Goal: Information Seeking & Learning: Stay updated

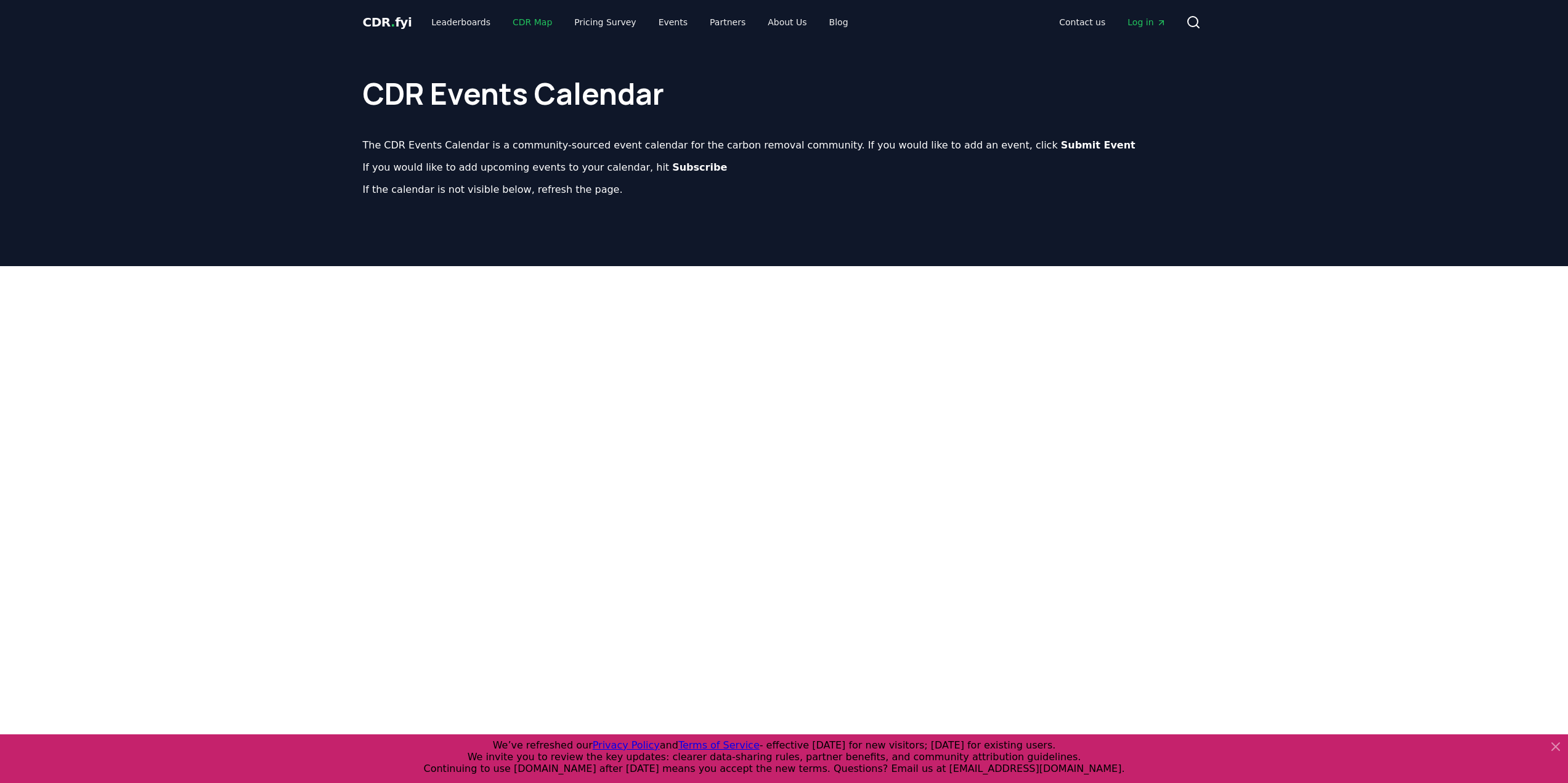
click at [528, 23] on link "CDR Map" at bounding box center [532, 23] width 59 height 23
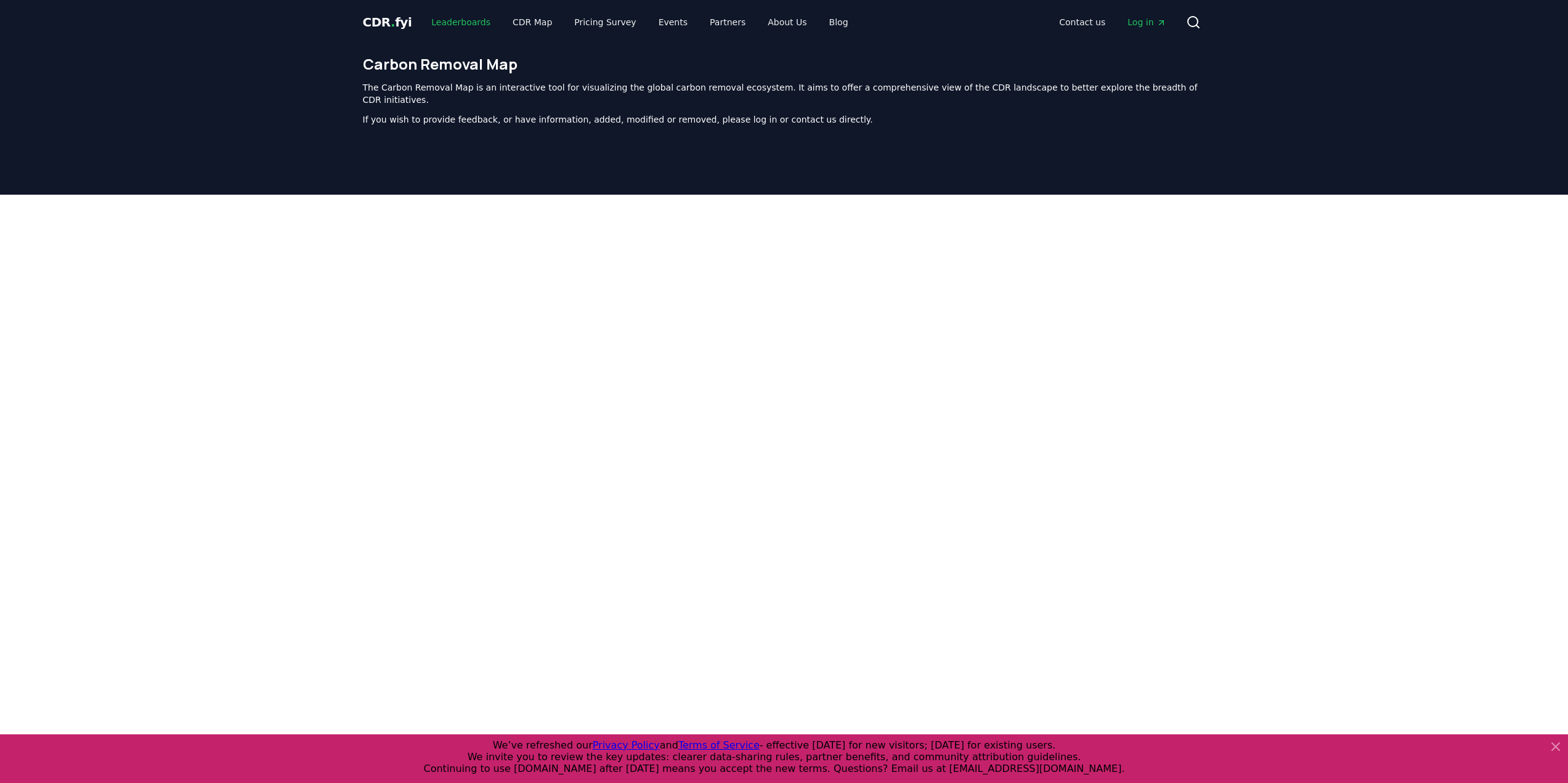
click at [461, 23] on link "Leaderboards" at bounding box center [461, 23] width 79 height 23
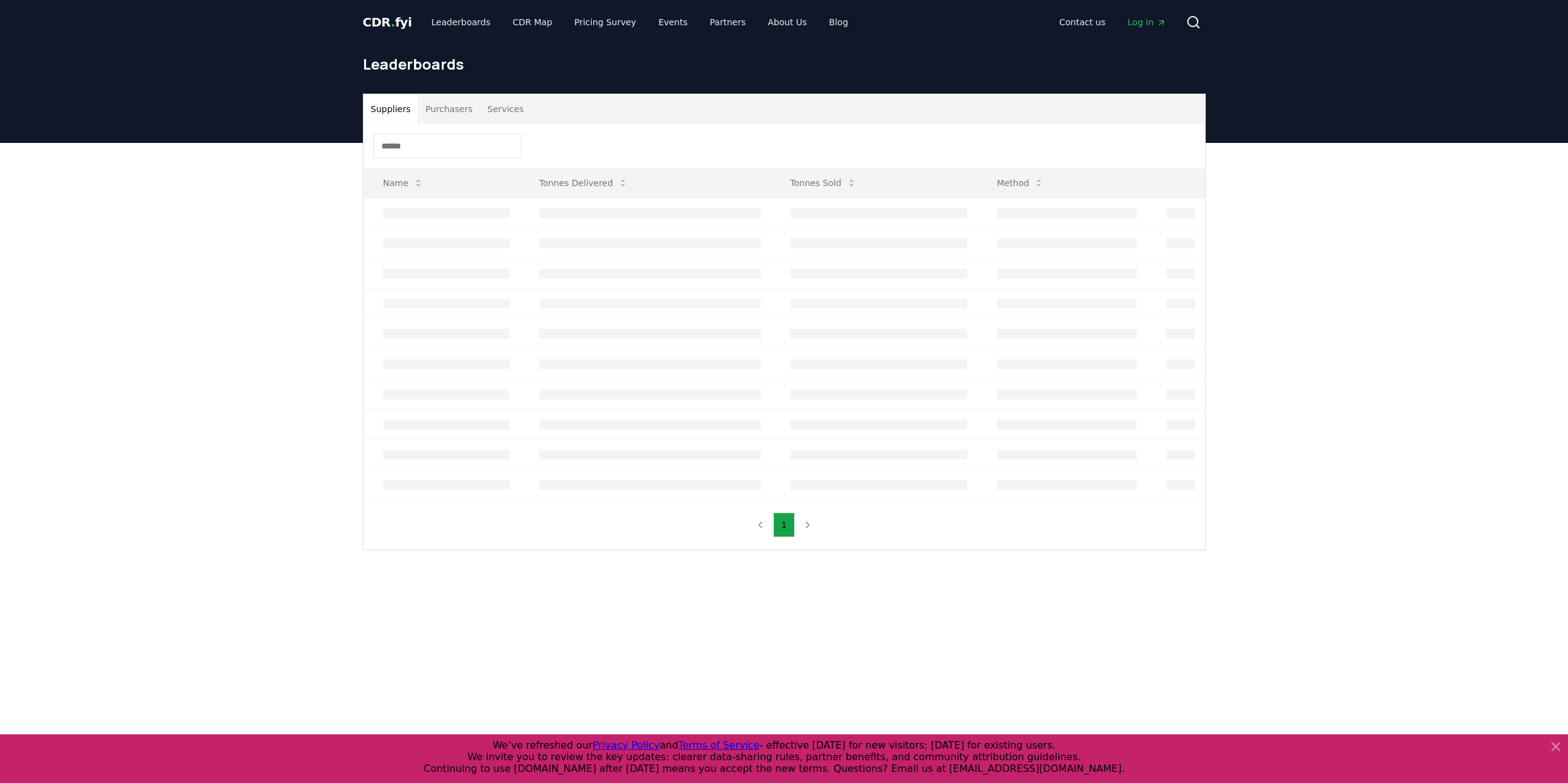
click at [384, 15] on span "CDR . fyi" at bounding box center [387, 22] width 49 height 15
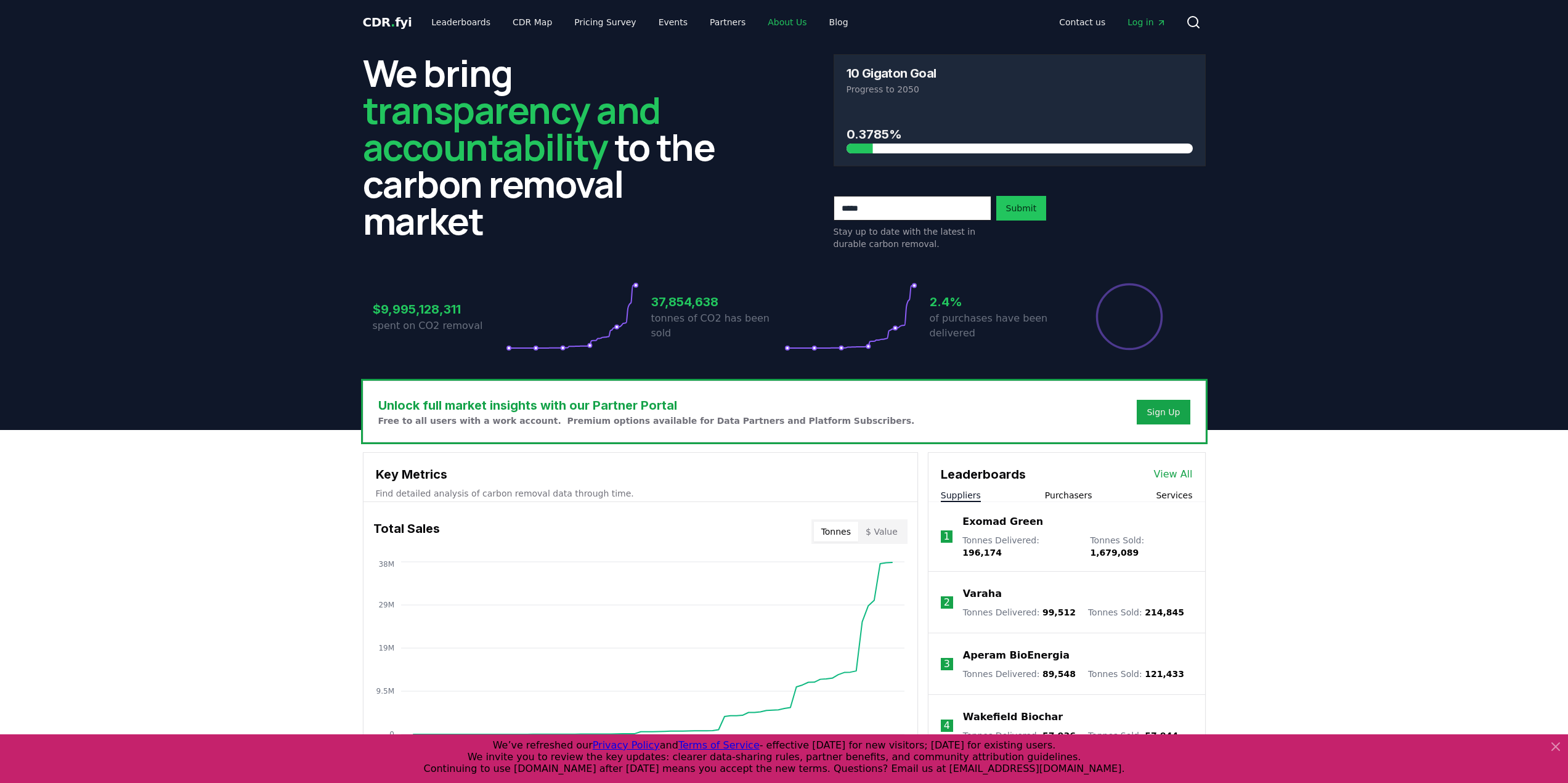
click at [781, 15] on link "About Us" at bounding box center [787, 23] width 59 height 23
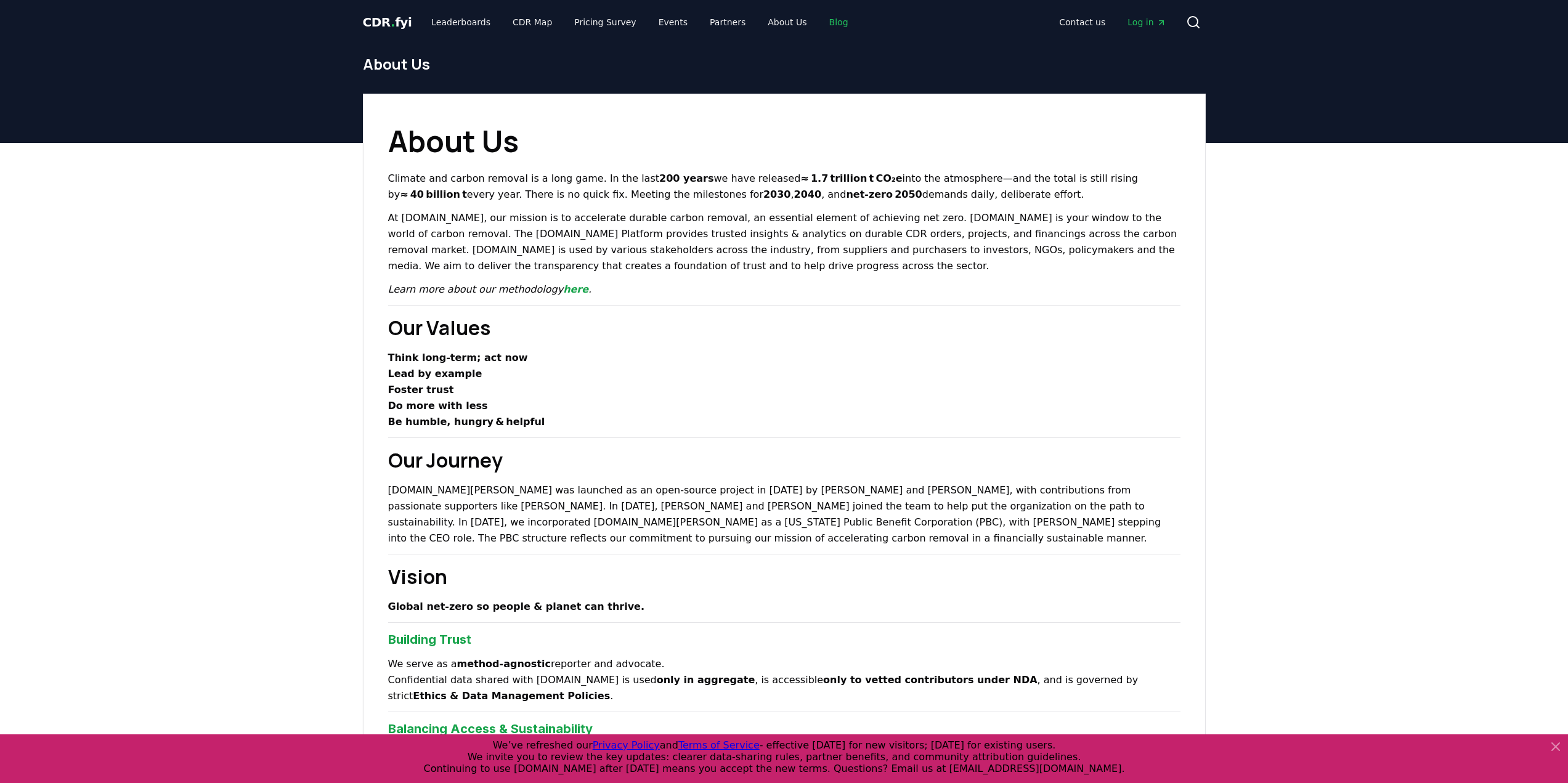
click at [823, 27] on link "Blog" at bounding box center [838, 23] width 39 height 23
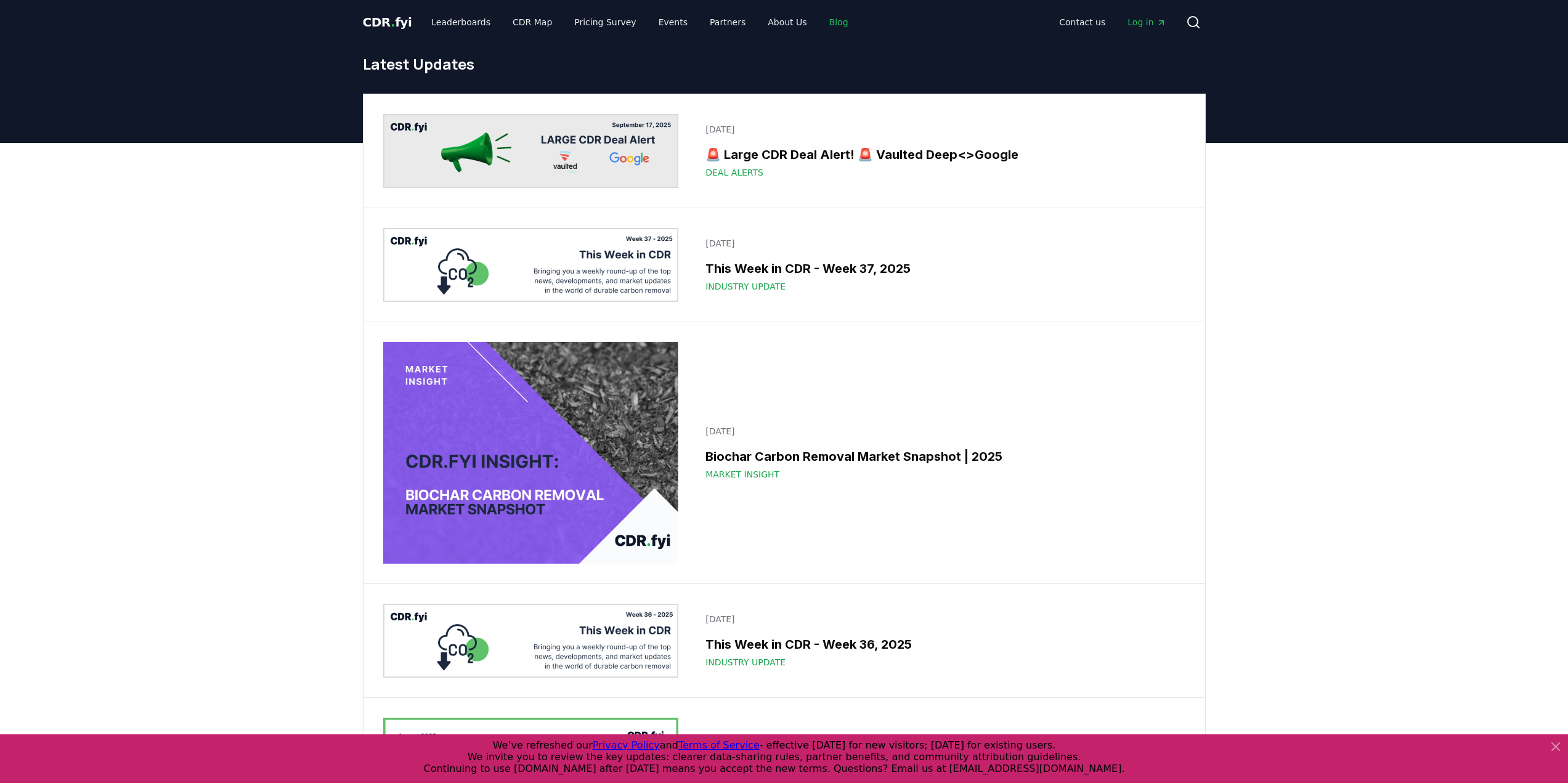
click at [819, 13] on link "Blog" at bounding box center [838, 23] width 39 height 23
click at [563, 525] on img at bounding box center [530, 452] width 296 height 222
click at [586, 431] on img at bounding box center [530, 452] width 296 height 222
click at [550, 510] on img at bounding box center [530, 452] width 296 height 222
click at [524, 154] on img at bounding box center [530, 151] width 296 height 74
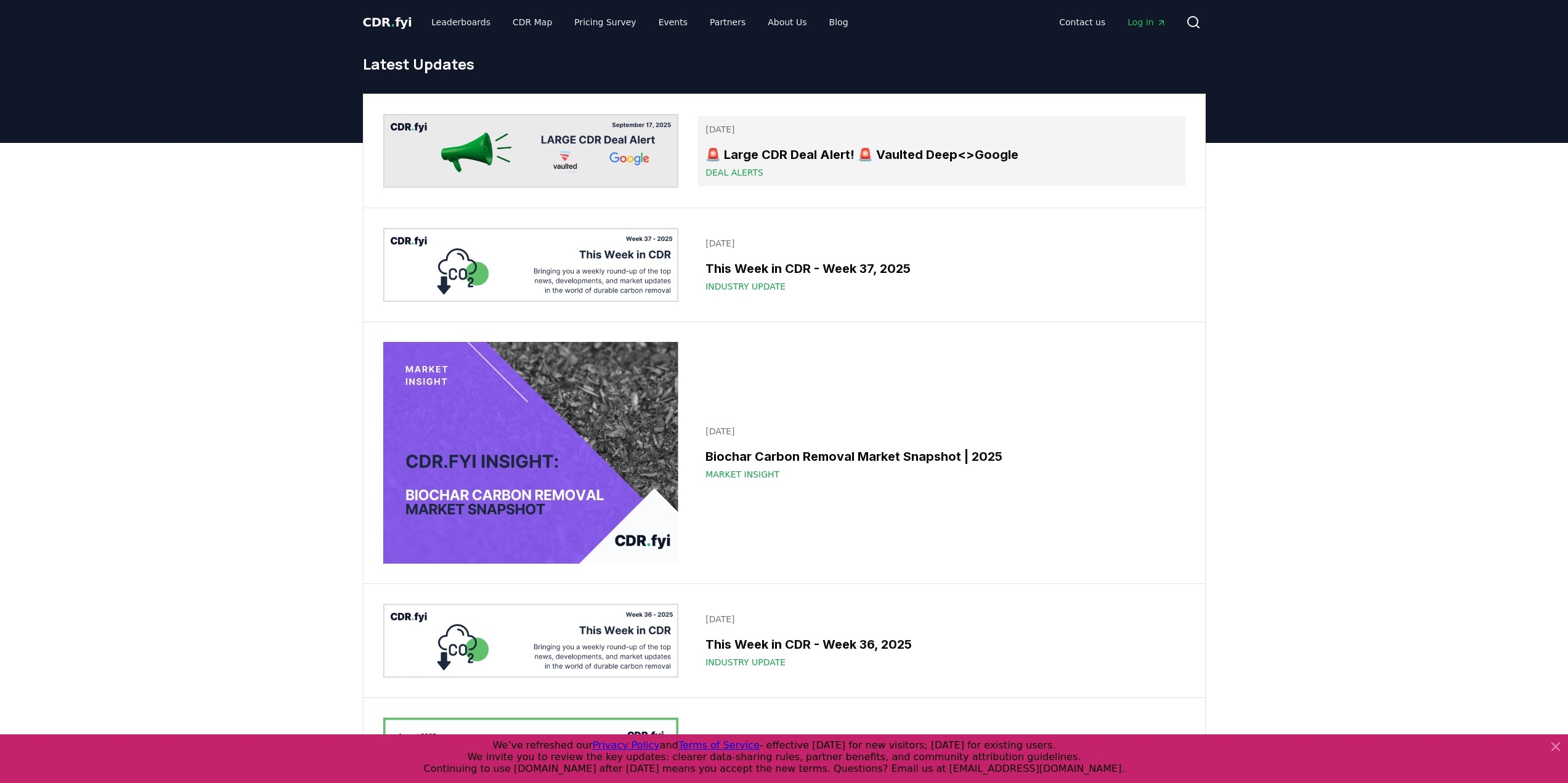
click at [707, 162] on h3 "🚨 Large CDR Deal Alert! 🚨 Vaulted Deep<>Google" at bounding box center [941, 154] width 472 height 19
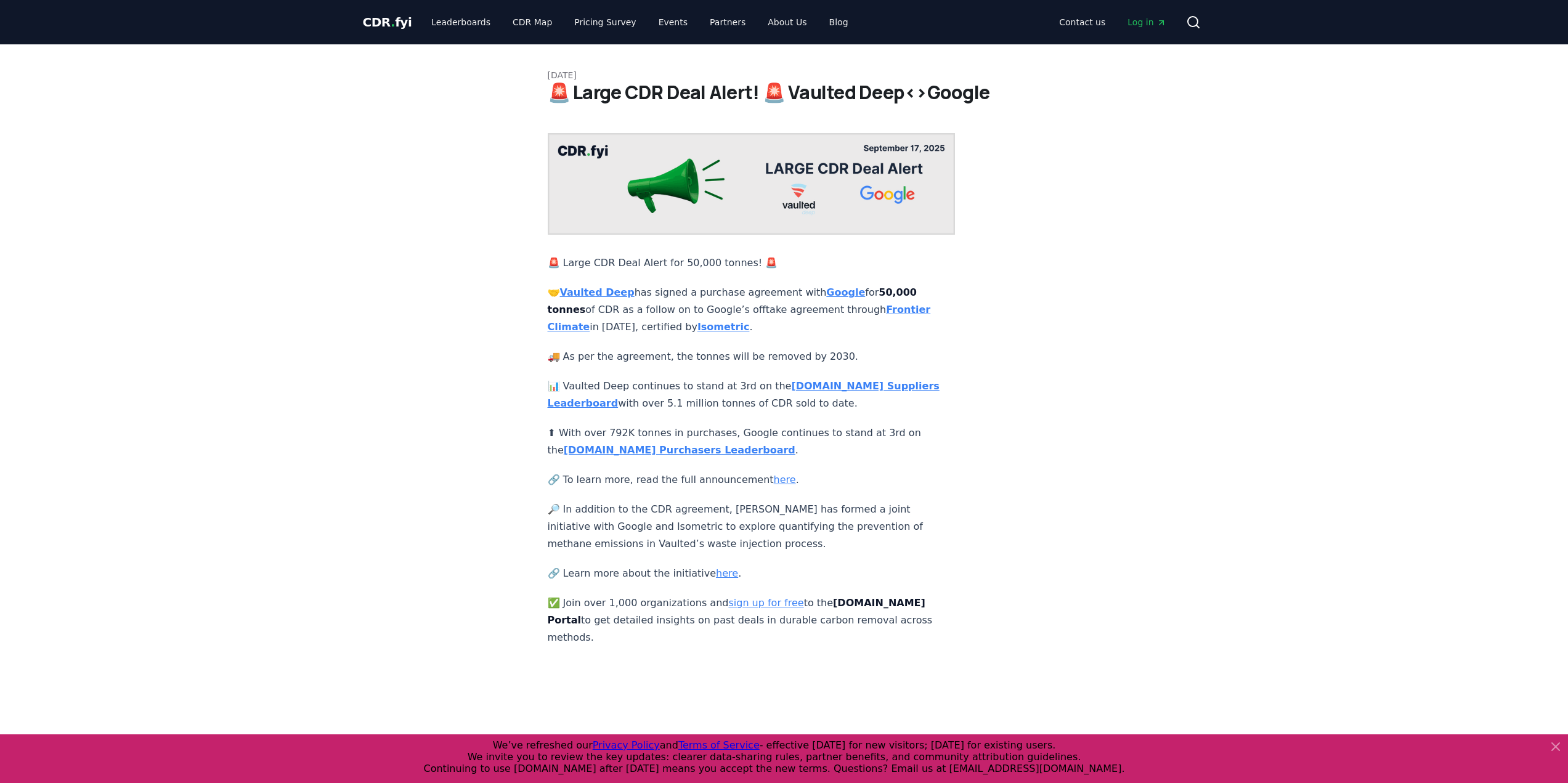
click at [725, 173] on img at bounding box center [751, 184] width 408 height 102
click at [689, 187] on img at bounding box center [751, 184] width 408 height 102
click at [615, 146] on img at bounding box center [751, 184] width 408 height 102
drag, startPoint x: 559, startPoint y: 277, endPoint x: 613, endPoint y: 290, distance: 55.5
click at [613, 290] on p "🤝 Vaulted Deep has signed a purchase agreement with Google for 50,000 tonnes of…" at bounding box center [751, 310] width 408 height 52
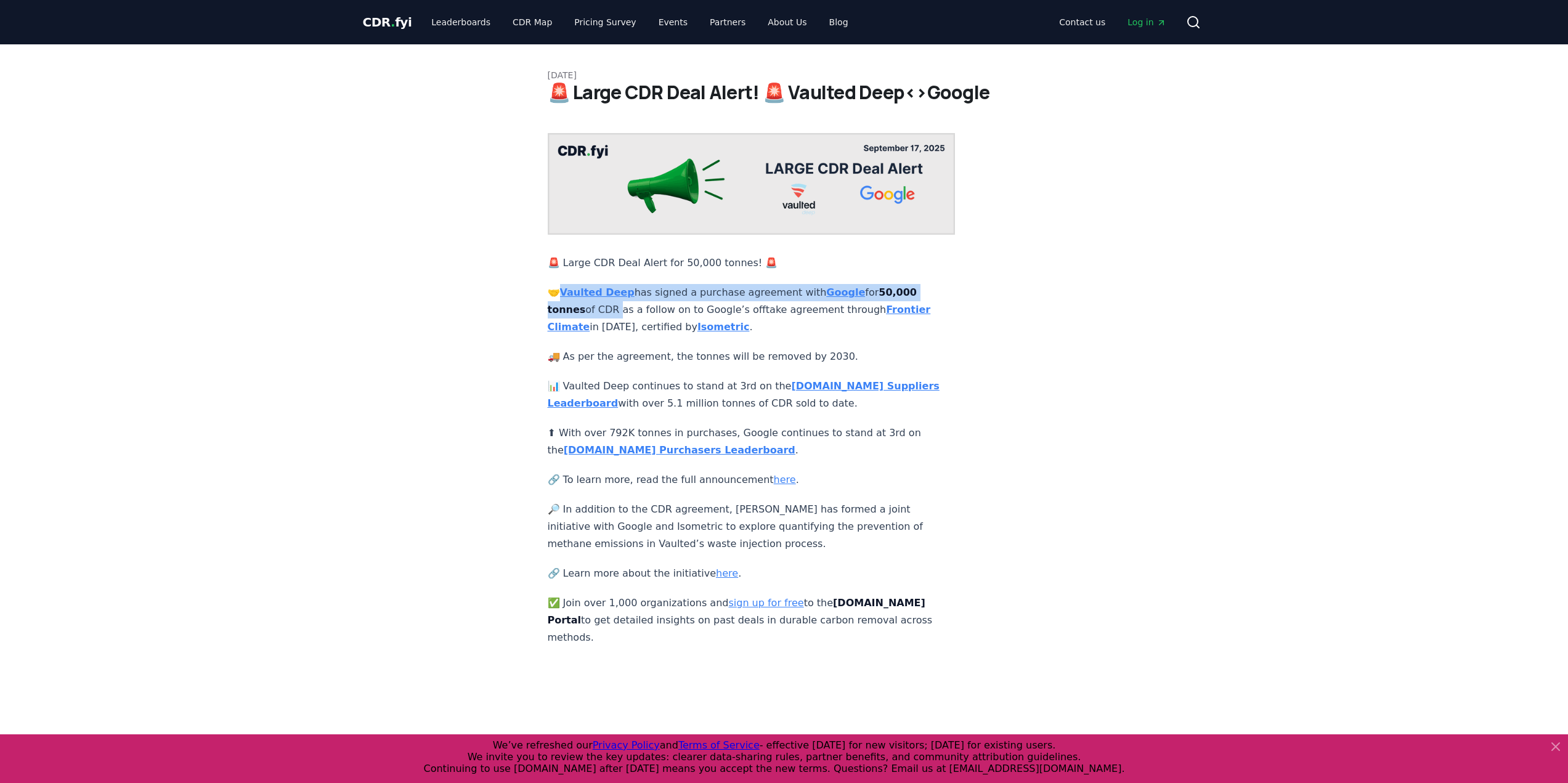
copy p "🤝 Vaulted Deep has signed a purchase agreement with Google for 50,000 tonnes of…"
click at [1002, 413] on article "September 17, 2025 🚨 Large CDR Deal Alert! 🚨 Vaulted Deep<>Google 🚨 Large CDR D…" at bounding box center [784, 345] width 473 height 602
click at [631, 444] on strong "CDR.fyi Purchasers Leaderboard" at bounding box center [679, 450] width 231 height 12
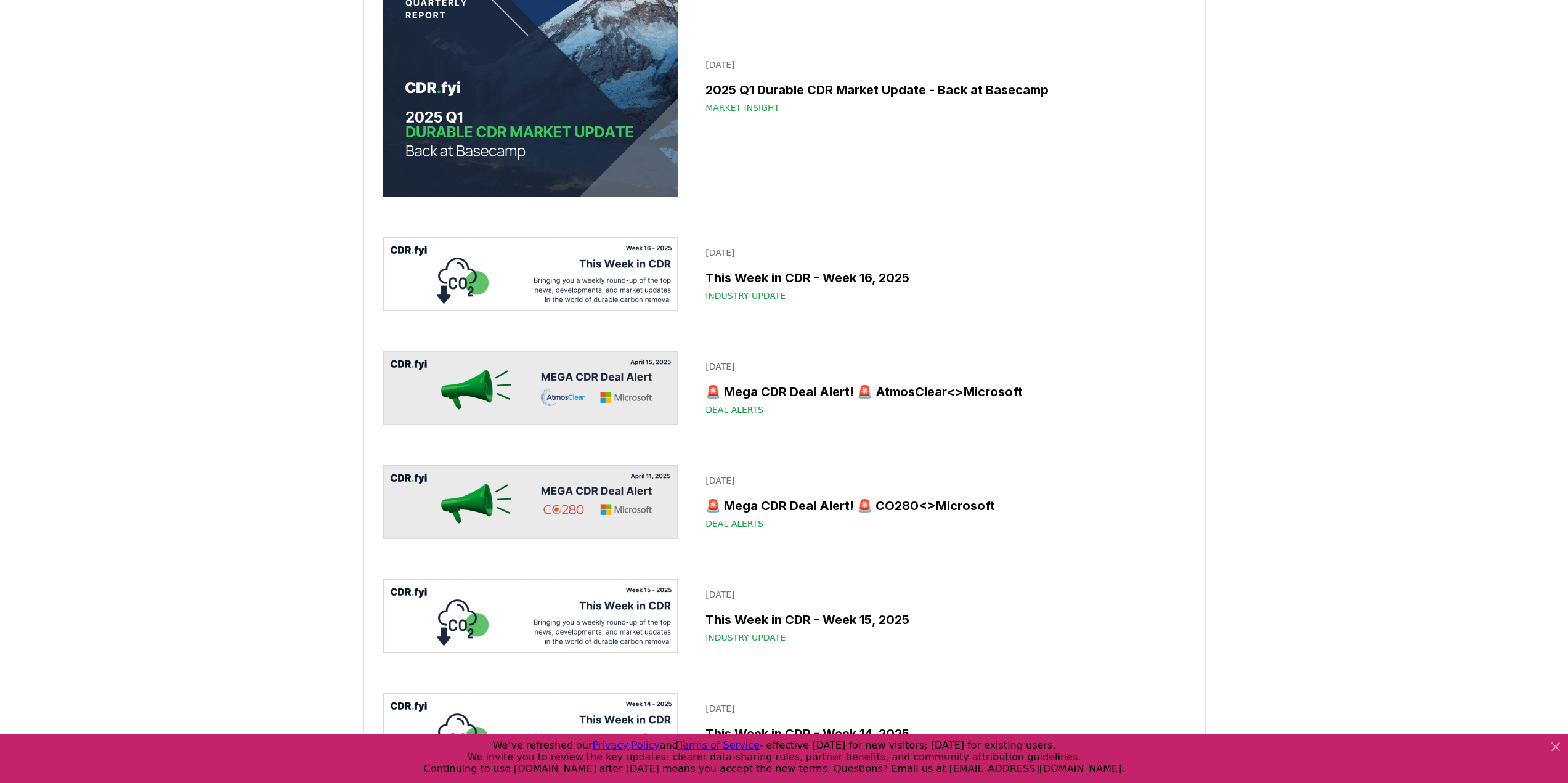
scroll to position [5808, 0]
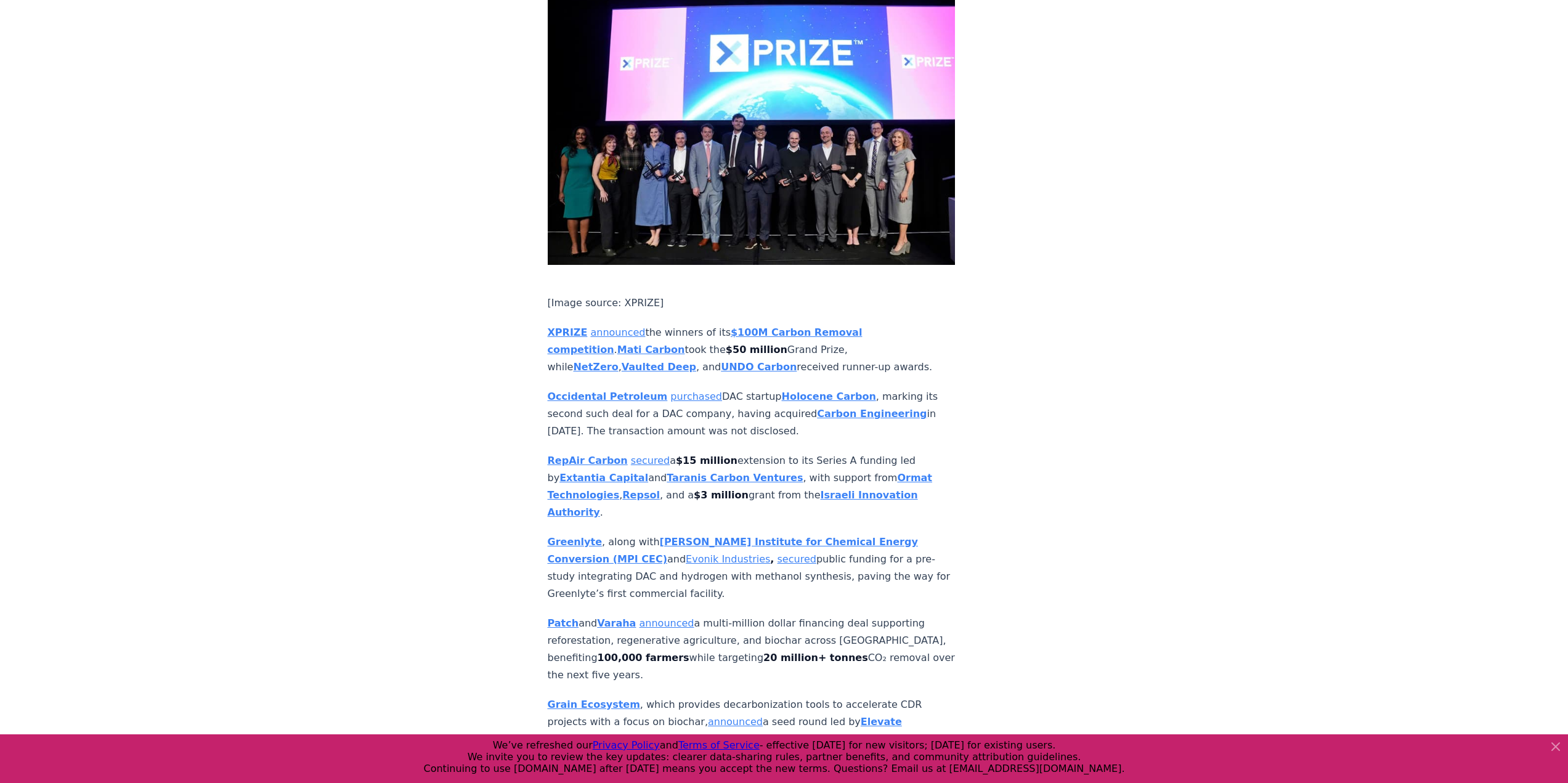
scroll to position [5060, 0]
